Goal: Find specific page/section: Find specific page/section

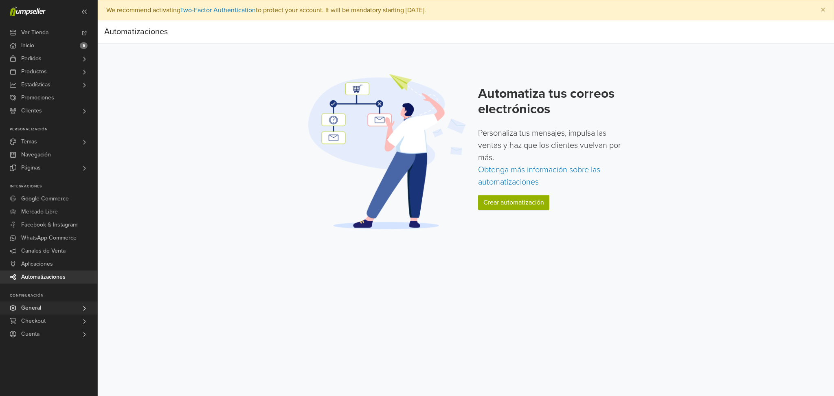
click at [46, 307] on link "General" at bounding box center [48, 307] width 97 height 13
click at [63, 277] on span "Automatizaciones" at bounding box center [43, 276] width 44 height 13
click at [58, 320] on link "Checkout" at bounding box center [48, 320] width 97 height 13
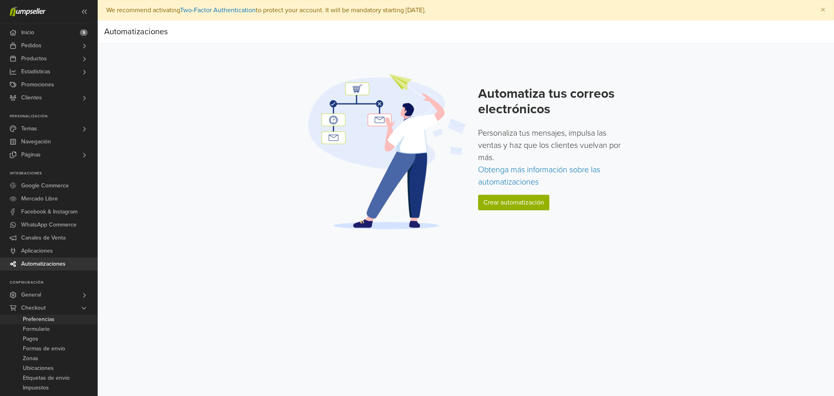
click at [57, 320] on link "Preferencias" at bounding box center [48, 319] width 97 height 10
